Goal: Task Accomplishment & Management: Use online tool/utility

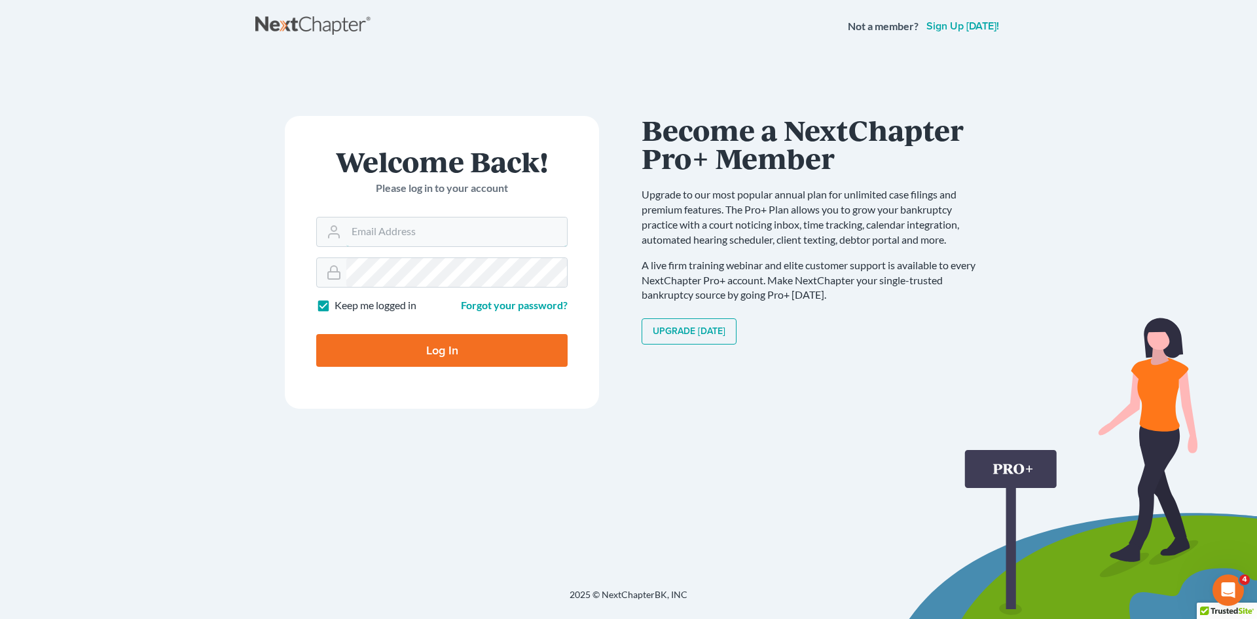
type input "atyriasclark@gmail.com"
click at [418, 345] on input "Log In" at bounding box center [441, 350] width 251 height 33
type input "Thinking..."
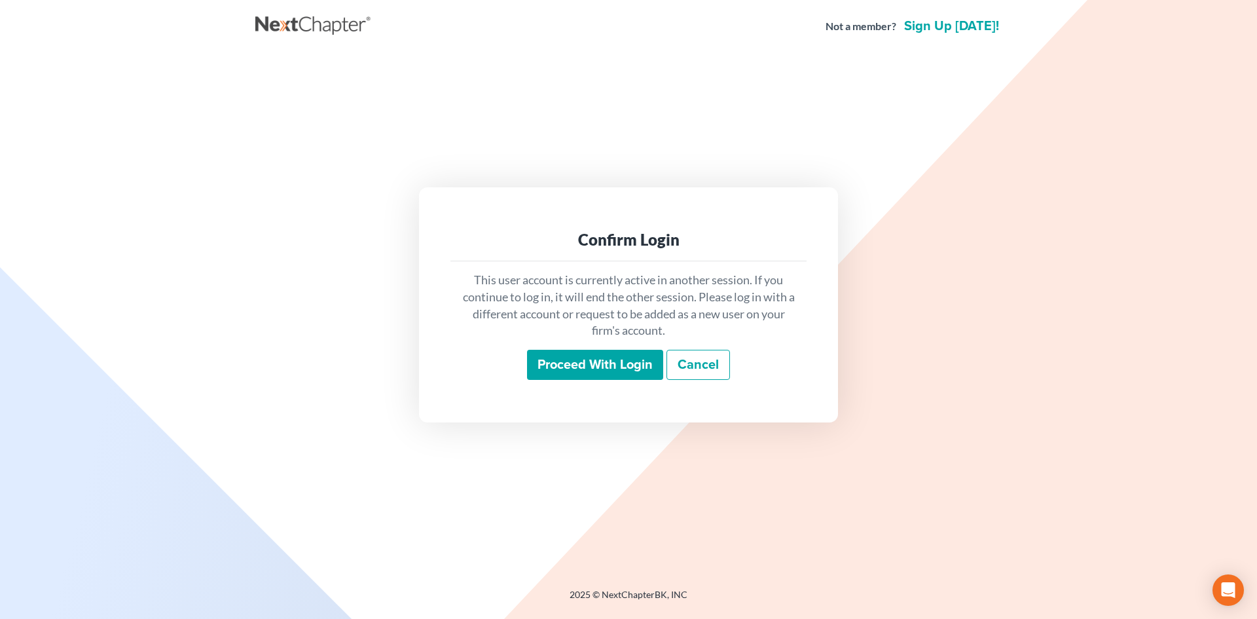
click at [577, 348] on div "This user account is currently active in another session. If you continue to lo…" at bounding box center [628, 325] width 356 height 129
click at [573, 361] on input "Proceed with login" at bounding box center [595, 365] width 136 height 30
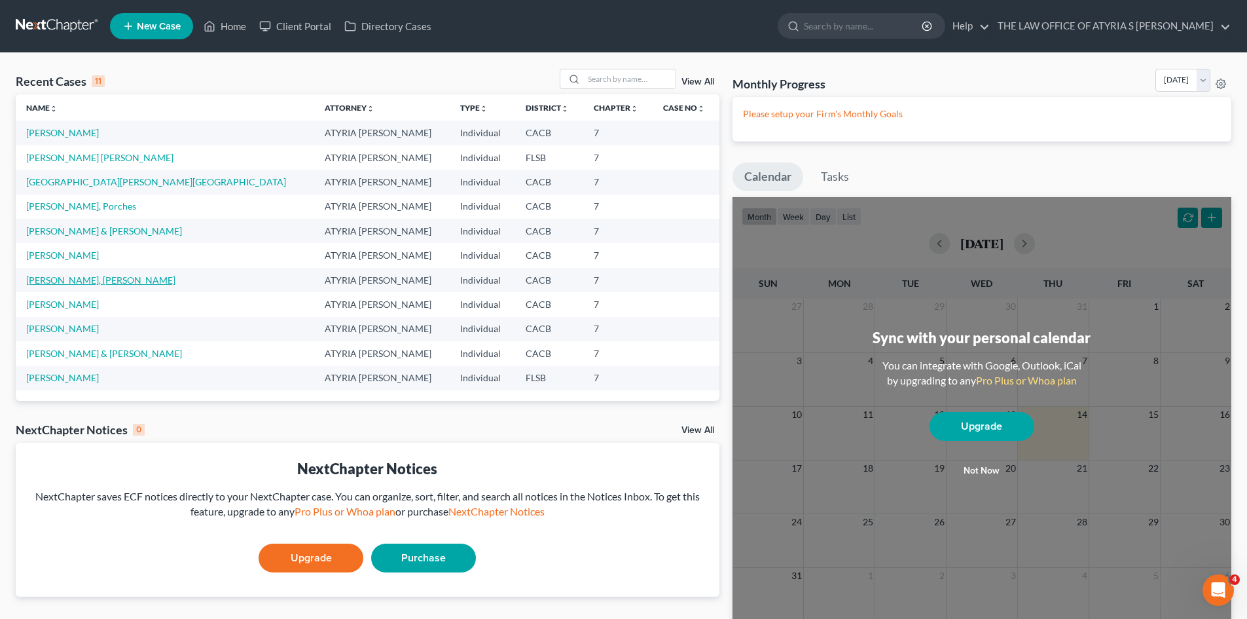
click at [71, 278] on link "Solorzano Castro, Ruben" at bounding box center [100, 279] width 149 height 11
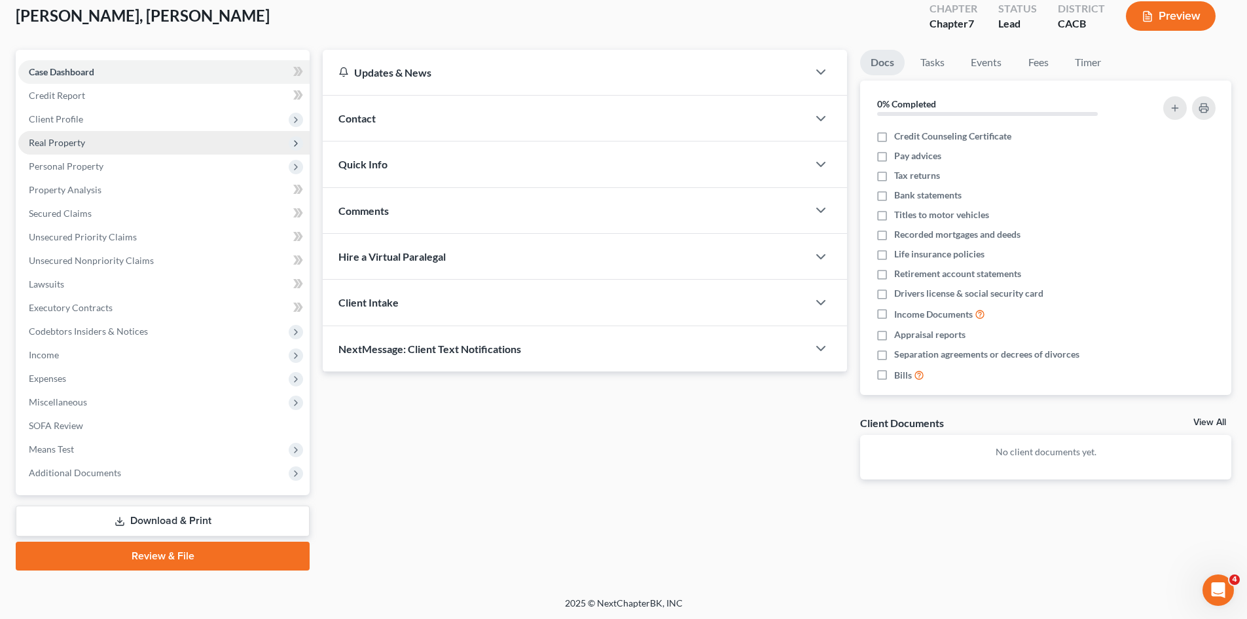
scroll to position [77, 0]
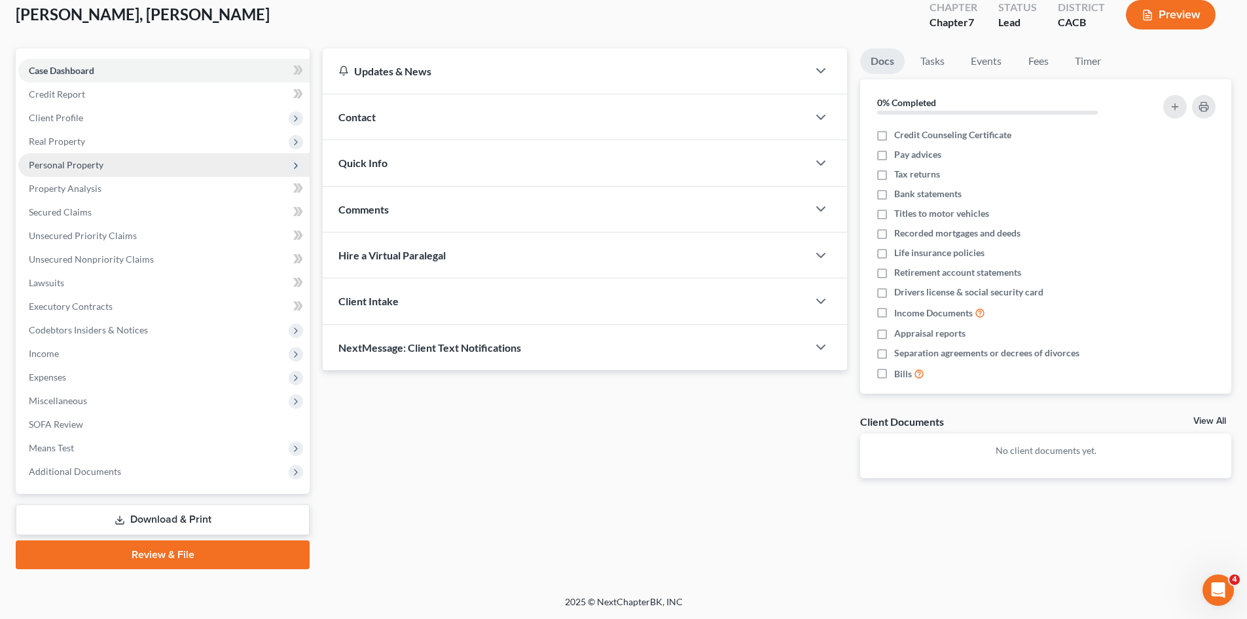
click at [70, 164] on span "Personal Property" at bounding box center [66, 164] width 75 height 11
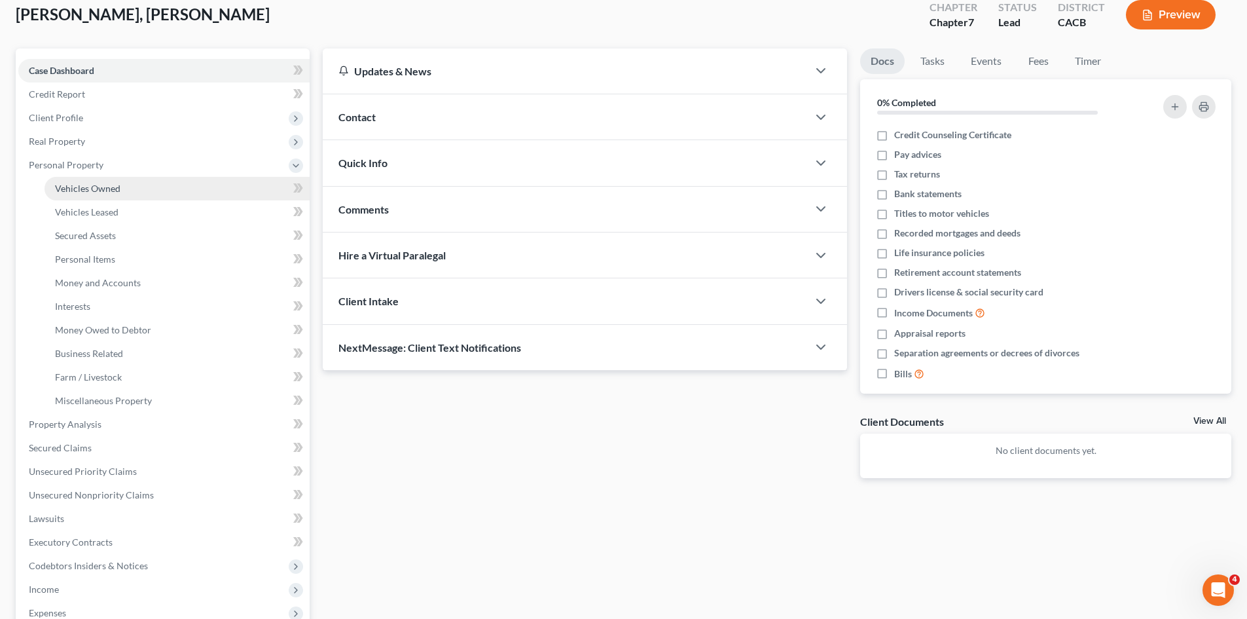
click at [97, 187] on span "Vehicles Owned" at bounding box center [87, 188] width 65 height 11
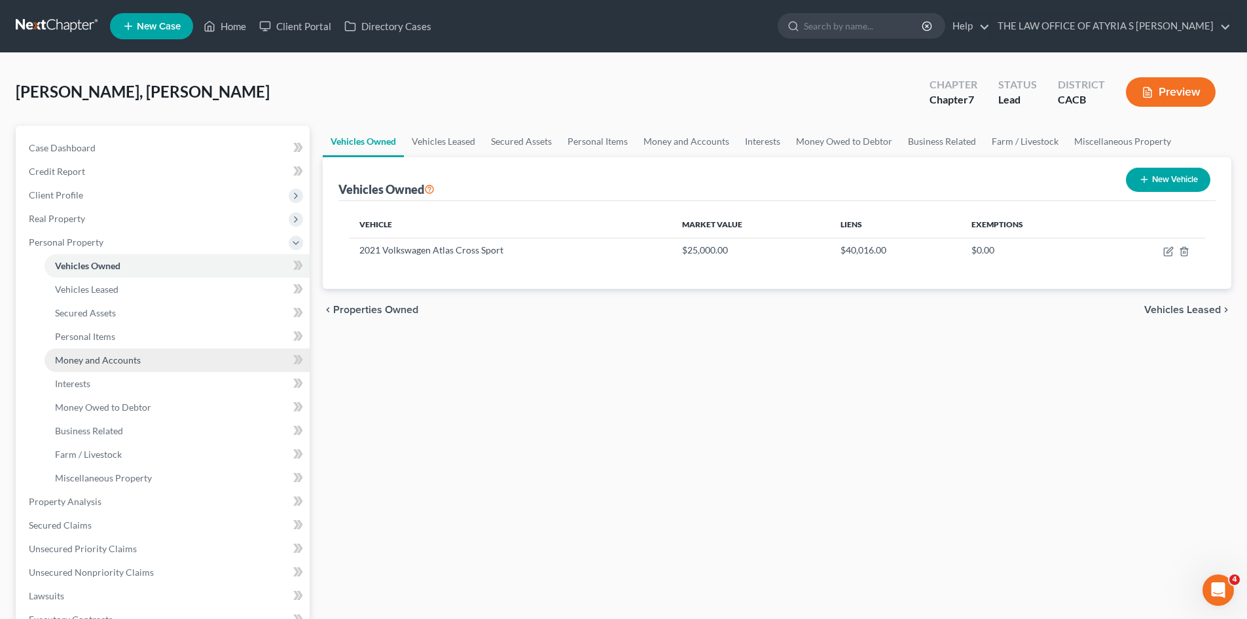
click at [88, 359] on span "Money and Accounts" at bounding box center [98, 359] width 86 height 11
